Goal: Find specific page/section: Find specific page/section

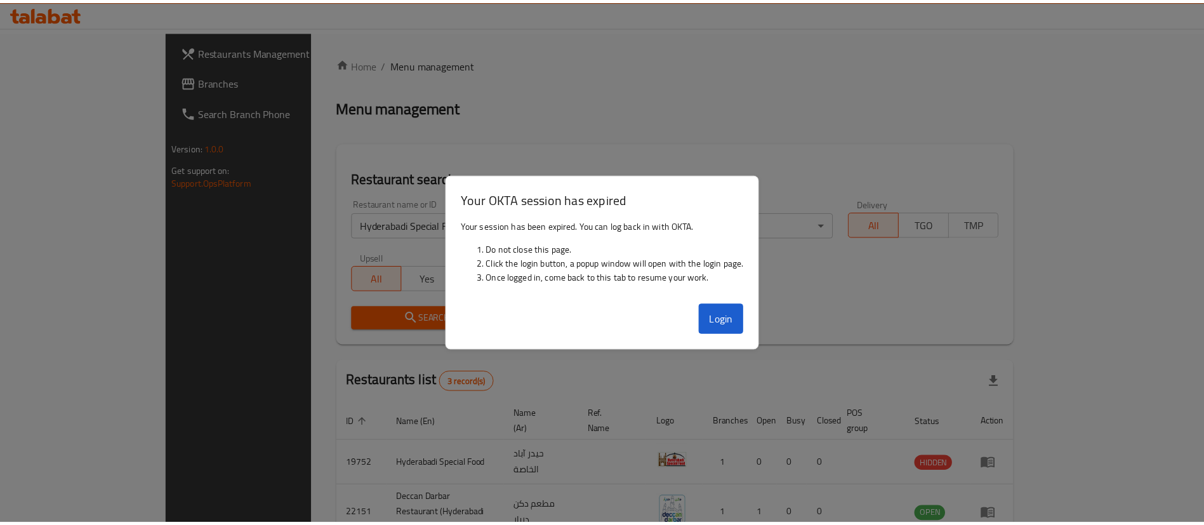
scroll to position [107, 0]
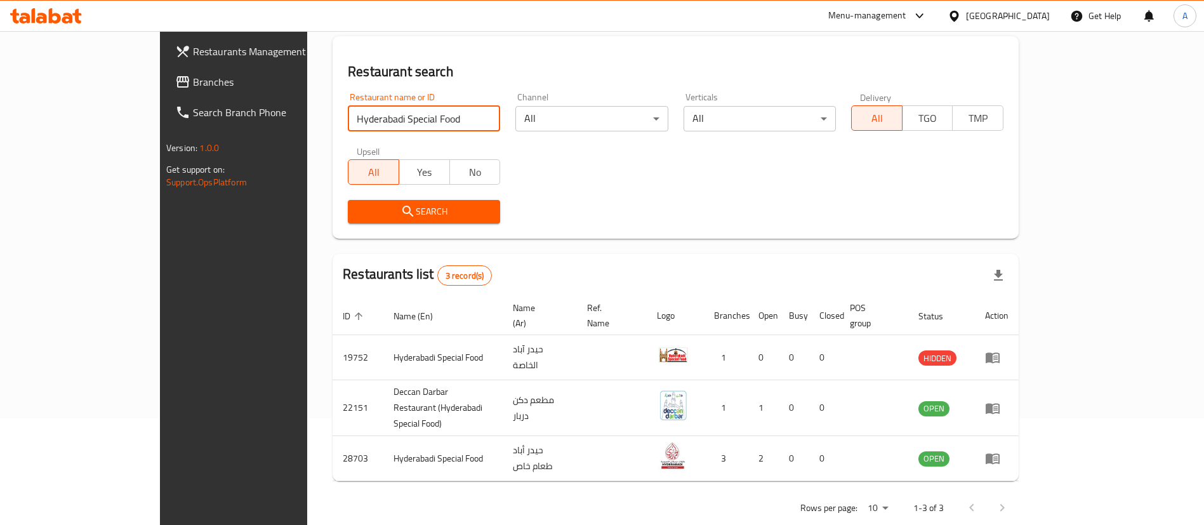
click at [348, 119] on input "Hyderabadi Special Food" at bounding box center [424, 118] width 152 height 25
paste input "OUSE OF ACAI"
type input "HOUSE OF ACAI"
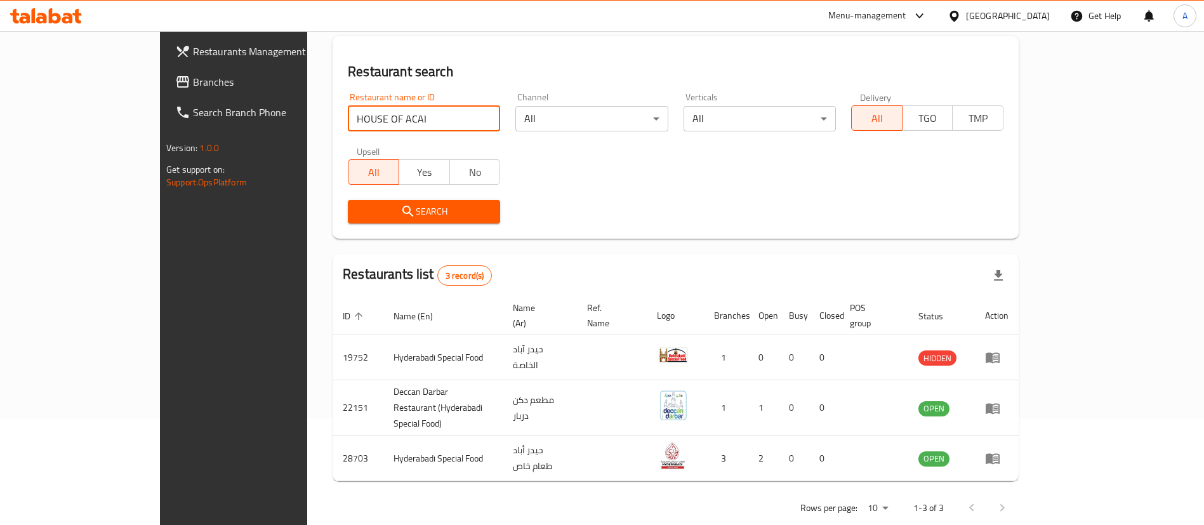
click button "Search" at bounding box center [424, 211] width 152 height 23
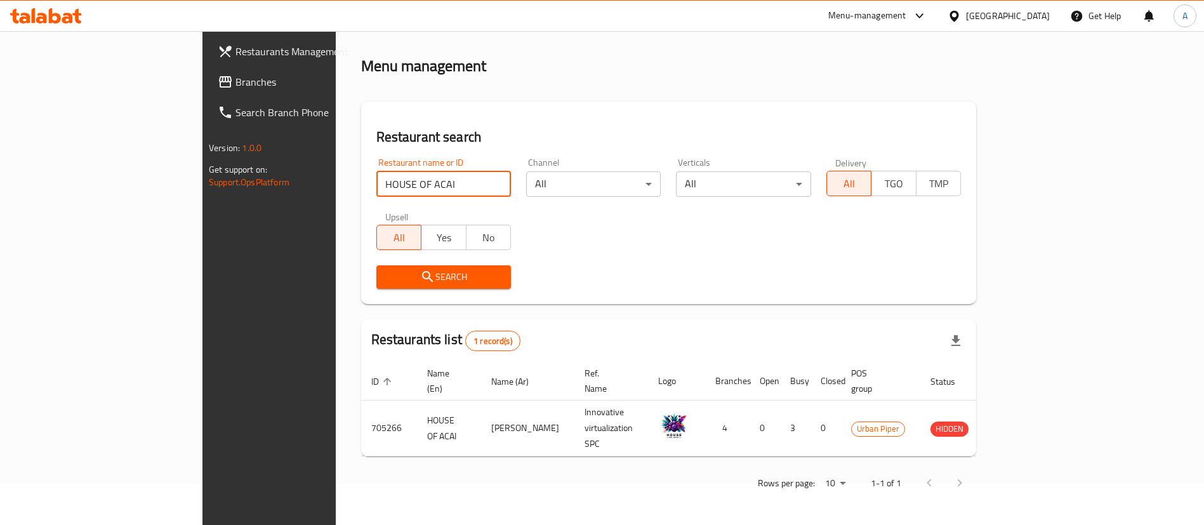
scroll to position [0, 0]
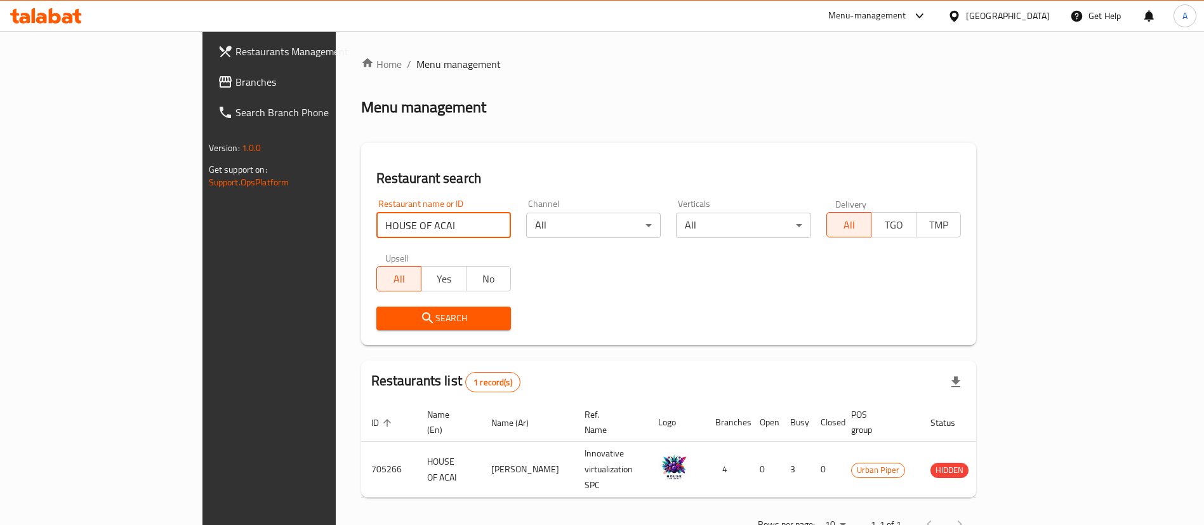
click at [907, 16] on div "Menu-management" at bounding box center [868, 15] width 78 height 15
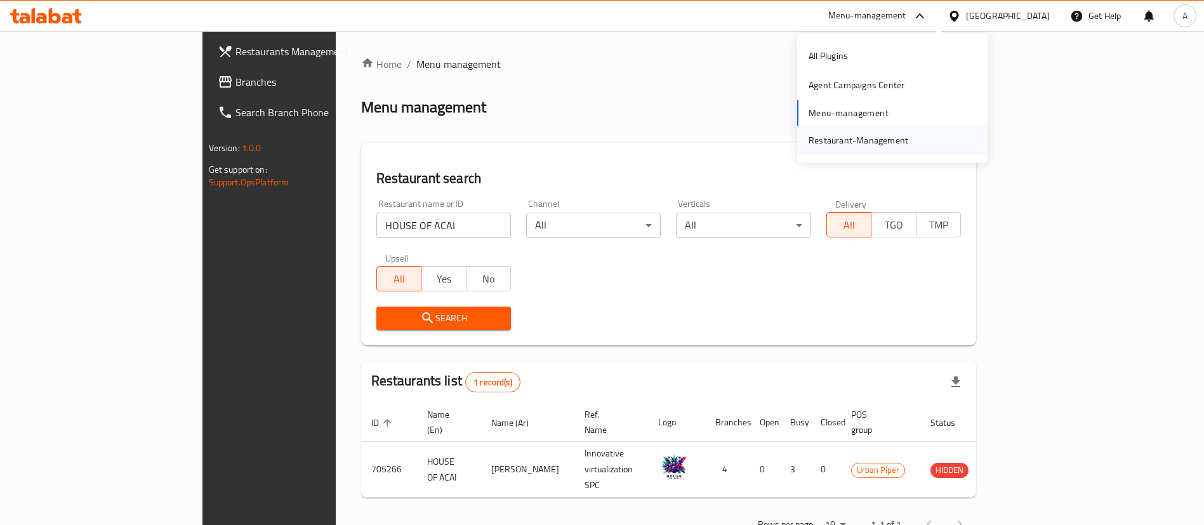
click at [863, 135] on div "Restaurant-Management" at bounding box center [859, 140] width 100 height 14
